Goal: Information Seeking & Learning: Find specific fact

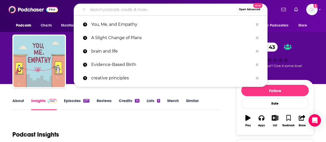
click at [129, 9] on input "Search podcasts, credits, & more..." at bounding box center [162, 9] width 149 height 8
paste input "Motherhood"
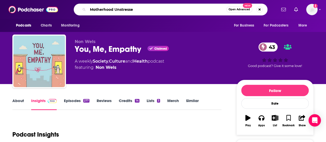
type input "Motherhood Unstressed"
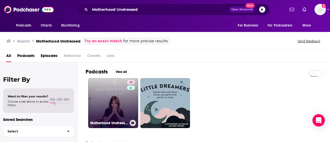
click at [113, 106] on link "44 Motherhood Unstressed" at bounding box center [113, 103] width 50 height 50
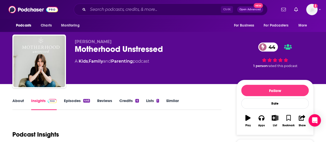
click at [212, 133] on div "Podcast Insights" at bounding box center [114, 131] width 205 height 26
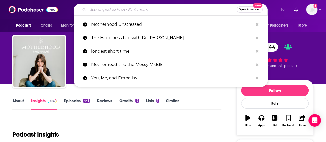
click at [160, 10] on input "Search podcasts, credits, & more..." at bounding box center [162, 9] width 149 height 8
paste input "[PERSON_NAME]"
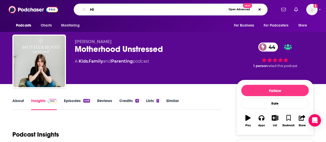
type input "H"
